Goal: Find specific page/section: Find specific page/section

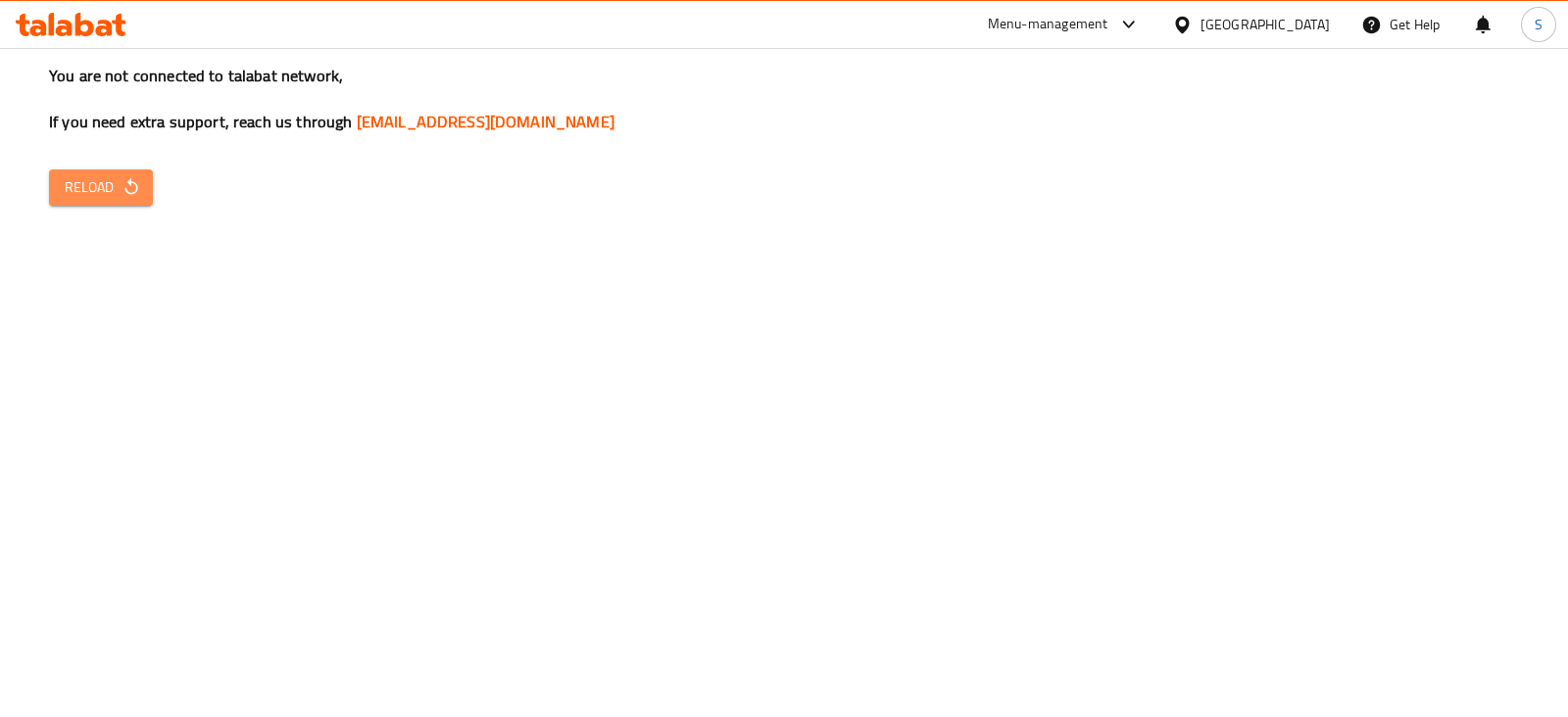
click at [113, 178] on span "Reload" at bounding box center [101, 187] width 73 height 25
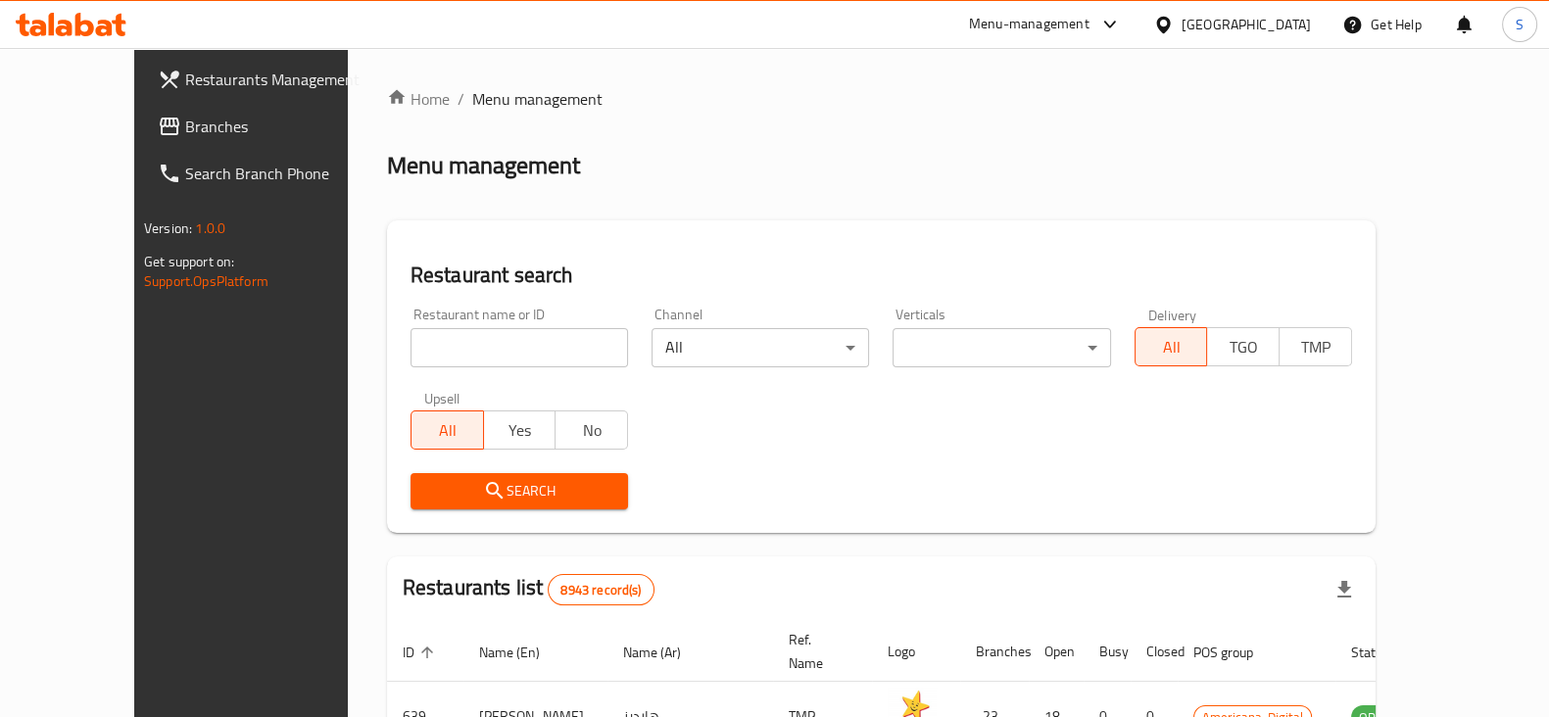
click at [436, 362] on input "search" at bounding box center [520, 347] width 218 height 39
type input "ronza"
click button "Search" at bounding box center [520, 491] width 218 height 36
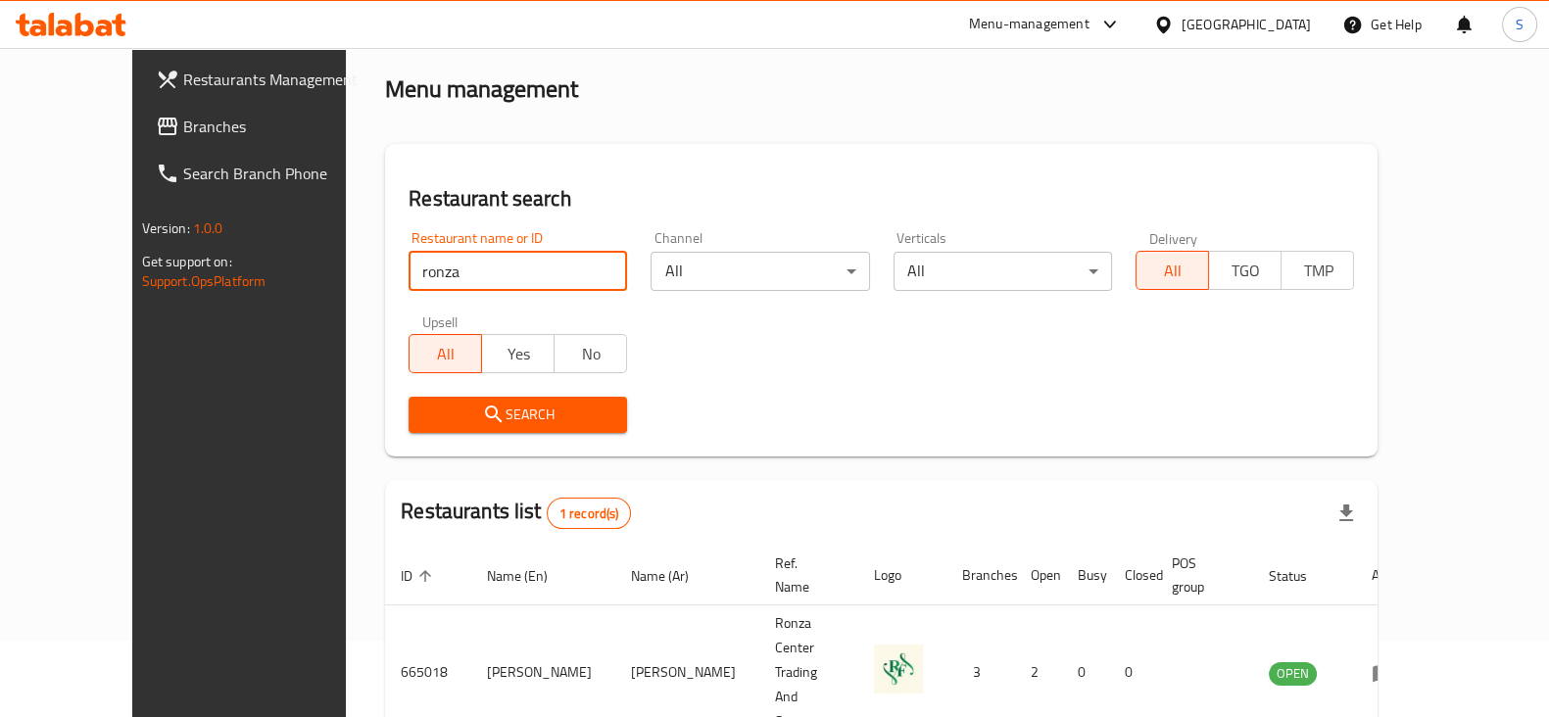
scroll to position [80, 0]
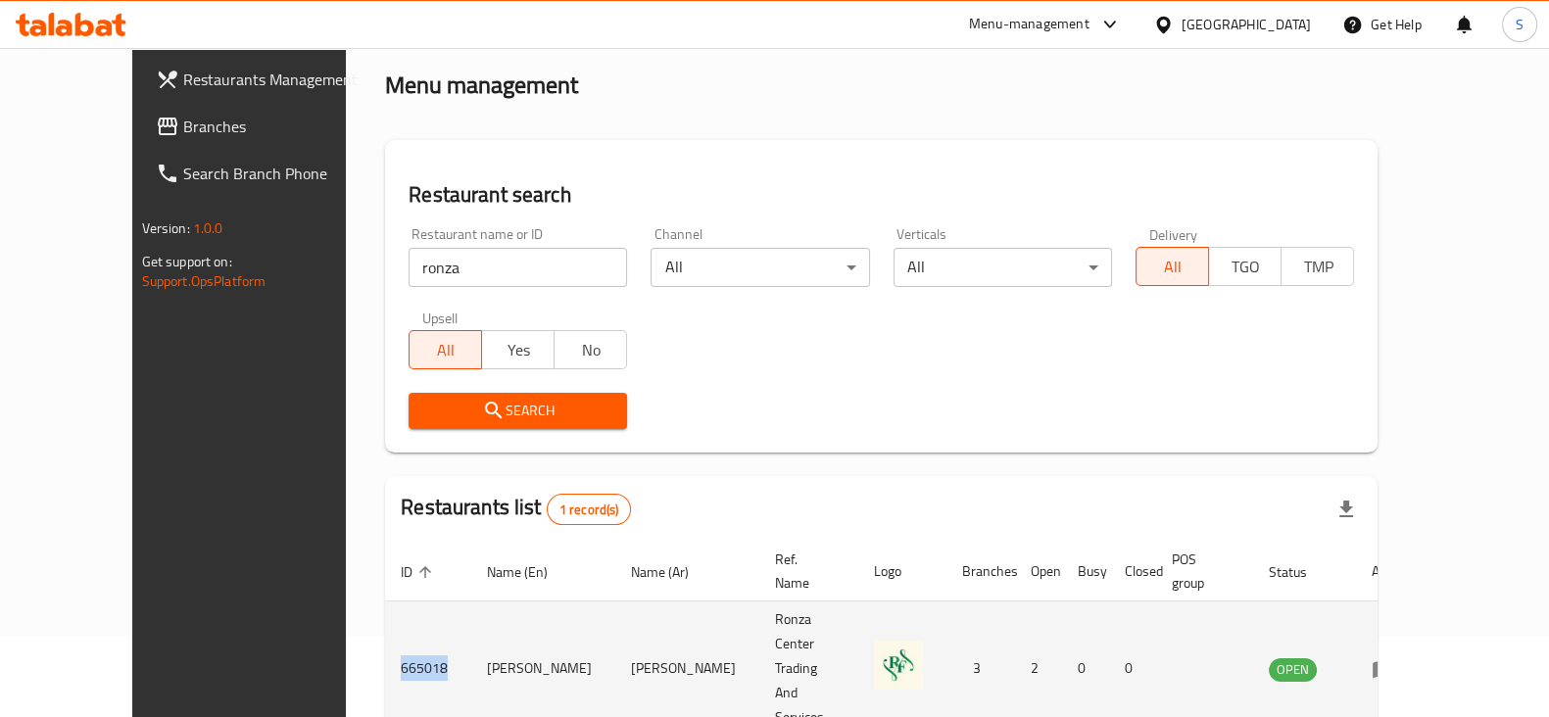
drag, startPoint x: 362, startPoint y: 614, endPoint x: 312, endPoint y: 615, distance: 50.0
click at [385, 615] on td "665018" at bounding box center [428, 669] width 86 height 135
copy td "665018"
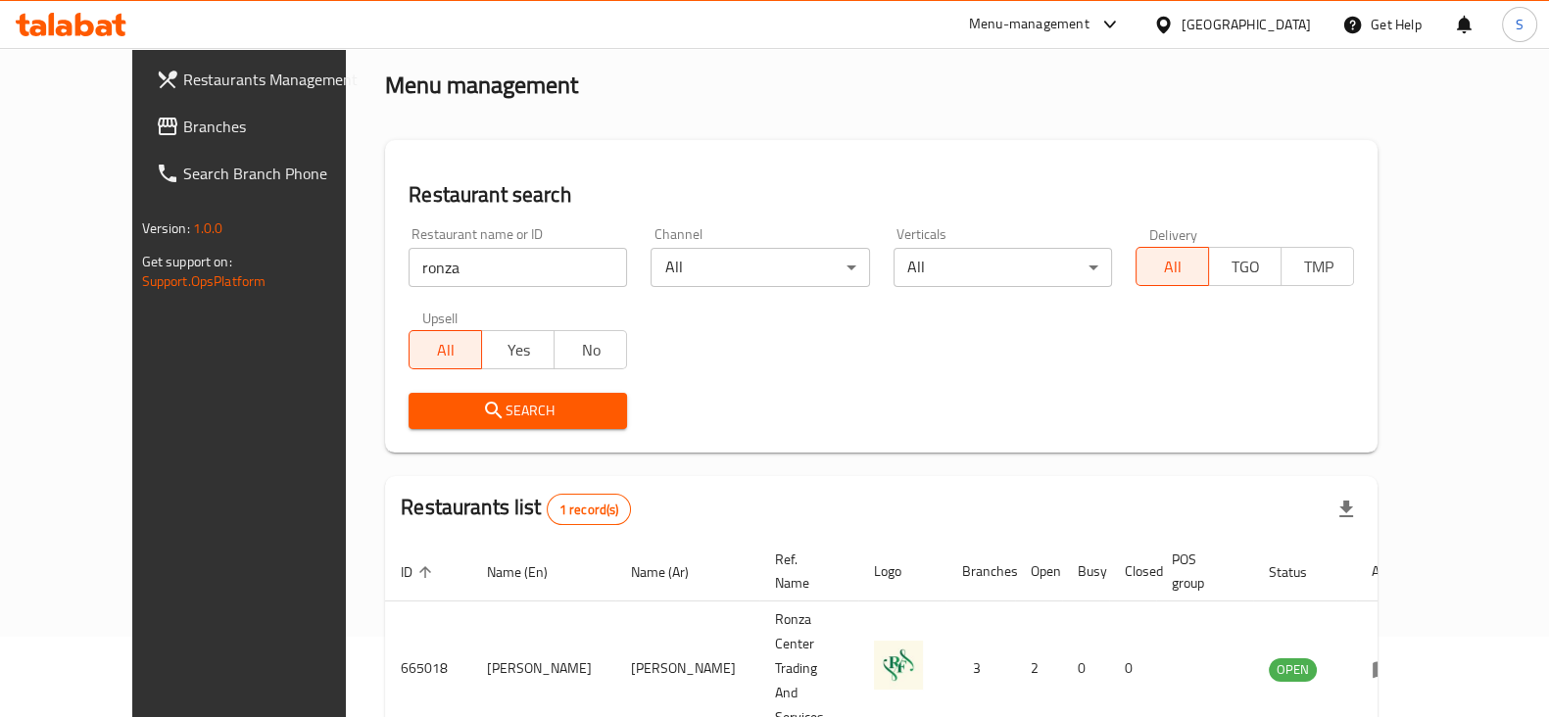
click at [1090, 24] on div "Menu-management" at bounding box center [1029, 25] width 121 height 24
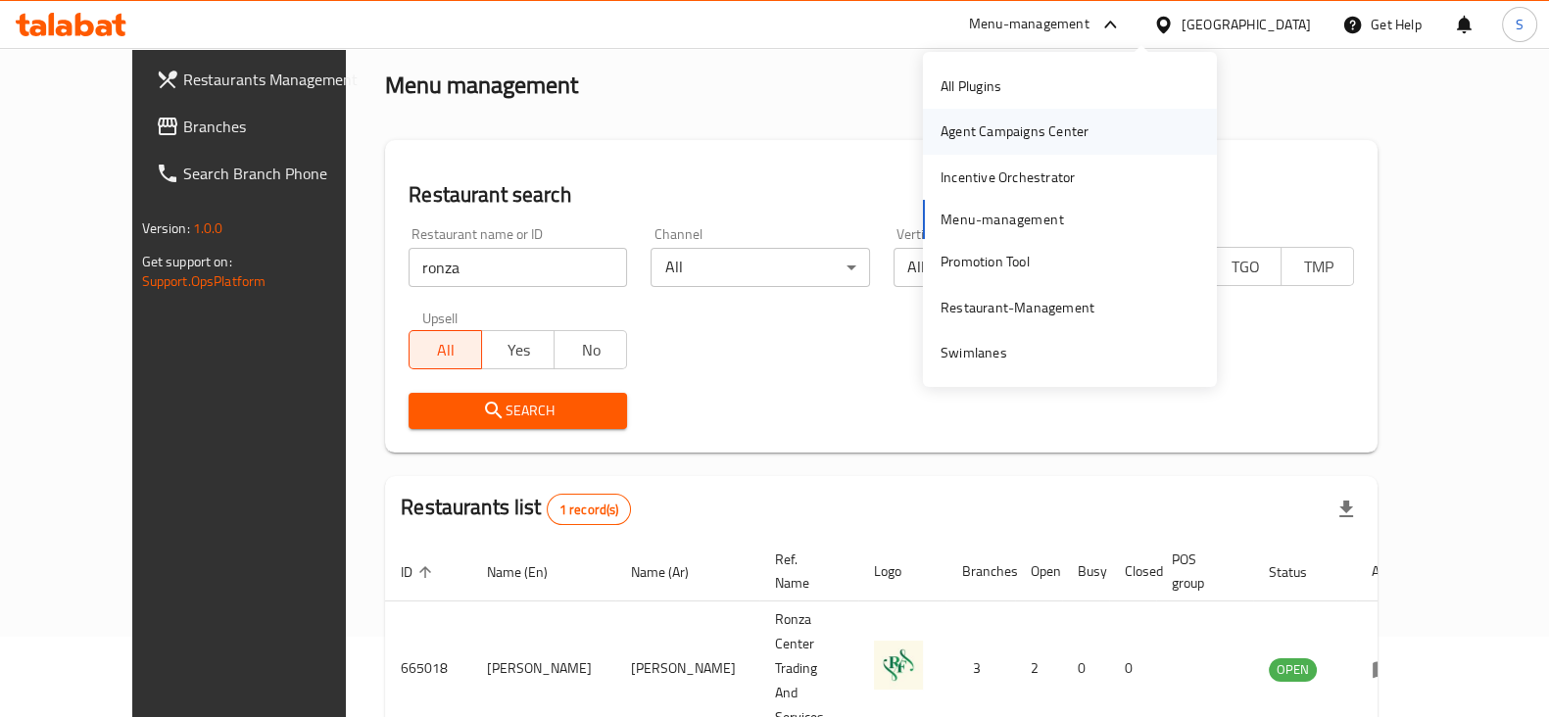
click at [976, 125] on div "Agent Campaigns Center" at bounding box center [1015, 132] width 148 height 22
